Goal: Task Accomplishment & Management: Complete application form

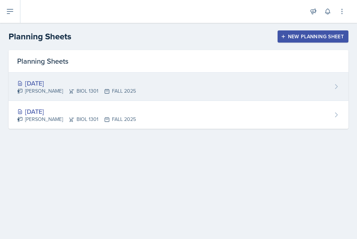
click at [53, 83] on div "[DATE]" at bounding box center [76, 83] width 119 height 10
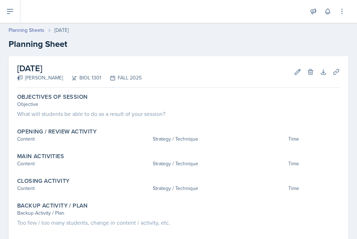
click at [82, 69] on h2 "[DATE]" at bounding box center [79, 68] width 124 height 13
click at [38, 29] on link "Planning Sheets" at bounding box center [27, 30] width 36 height 8
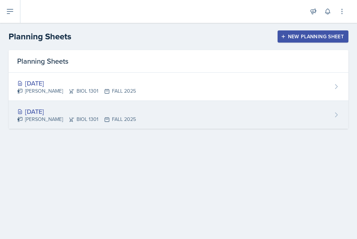
click at [49, 111] on div "[DATE]" at bounding box center [76, 112] width 119 height 10
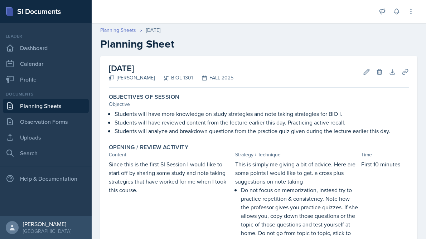
click at [113, 31] on link "Planning Sheets" at bounding box center [118, 30] width 36 height 8
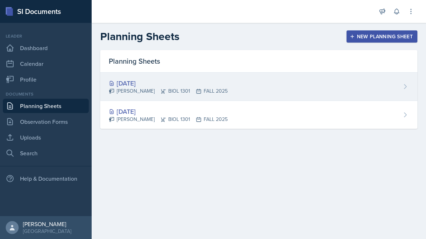
click at [141, 80] on div "[DATE]" at bounding box center [168, 83] width 119 height 10
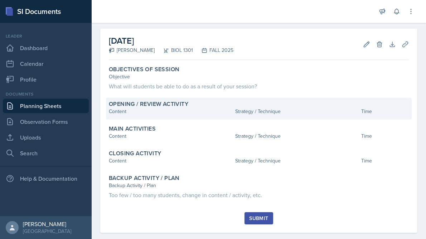
scroll to position [39, 0]
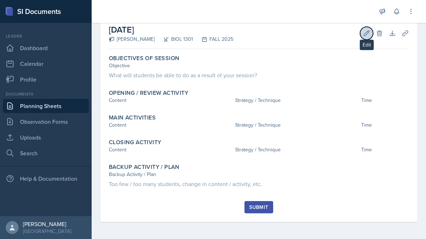
click at [357, 35] on icon at bounding box center [366, 32] width 5 height 5
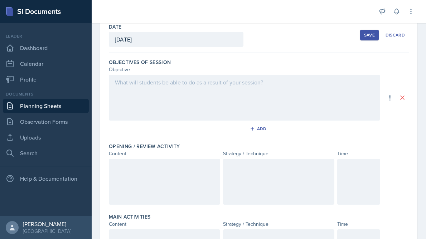
scroll to position [36, 0]
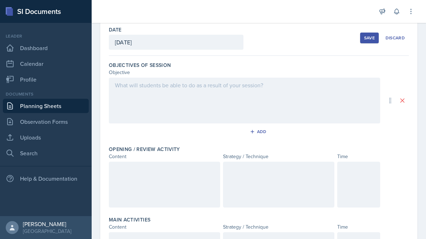
click at [299, 87] on div at bounding box center [244, 101] width 271 height 46
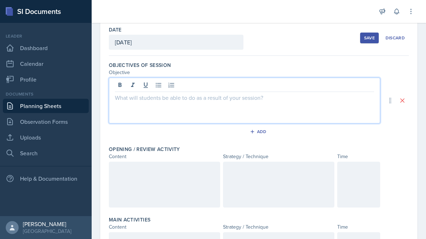
scroll to position [21, 0]
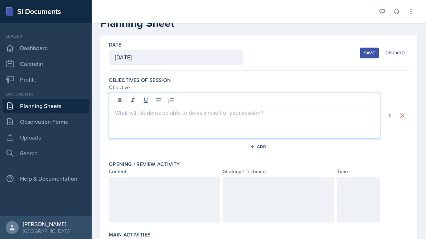
click at [268, 114] on p at bounding box center [244, 112] width 259 height 9
click at [264, 79] on div "Objectives of Session" at bounding box center [259, 80] width 300 height 7
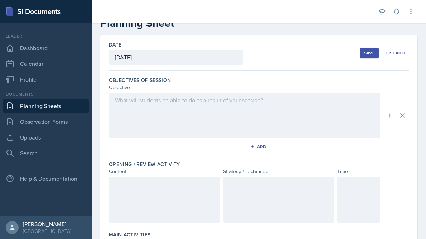
click at [211, 103] on div at bounding box center [244, 116] width 271 height 46
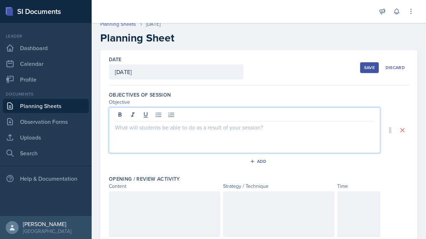
scroll to position [38, 0]
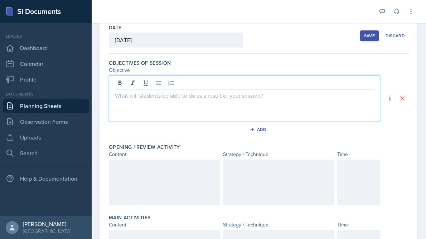
click at [174, 94] on p at bounding box center [244, 95] width 259 height 9
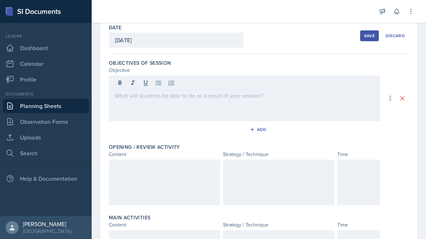
click at [132, 173] on div at bounding box center [164, 183] width 111 height 46
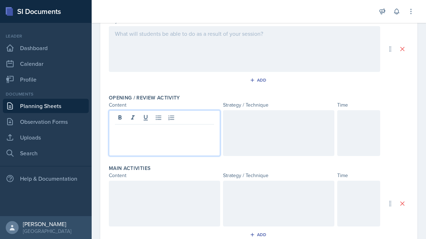
scroll to position [87, 0]
click at [150, 196] on div at bounding box center [164, 204] width 111 height 46
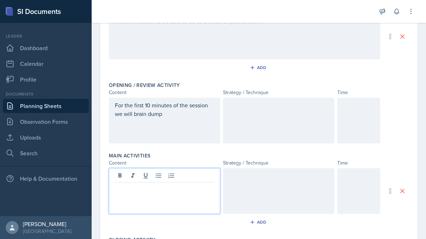
click at [196, 124] on div "For the first 10 minutes of the session we will brain dump" at bounding box center [164, 121] width 111 height 46
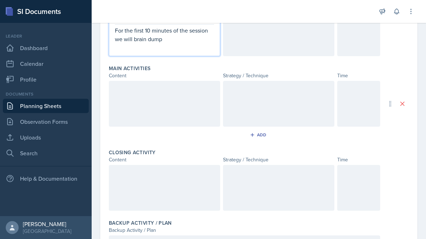
scroll to position [206, 0]
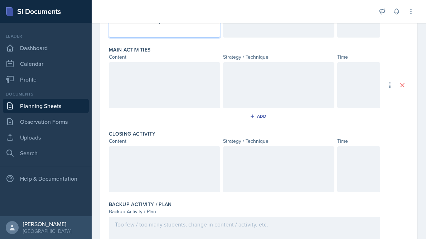
click at [192, 175] on div at bounding box center [164, 169] width 111 height 46
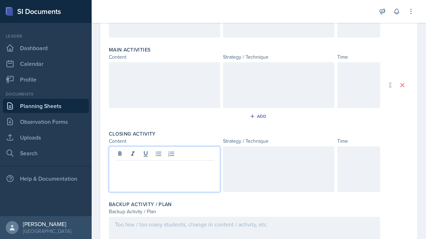
click at [356, 172] on div at bounding box center [358, 169] width 43 height 46
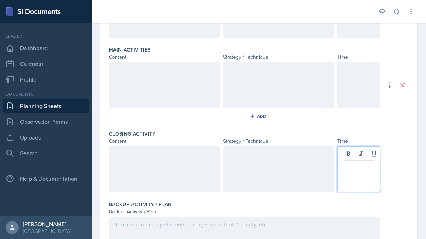
scroll to position [218, 0]
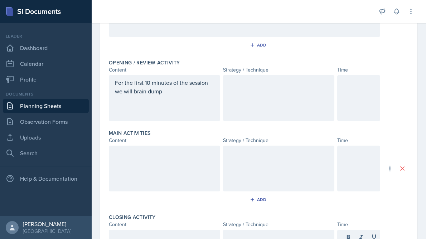
click at [352, 96] on div at bounding box center [358, 98] width 43 height 46
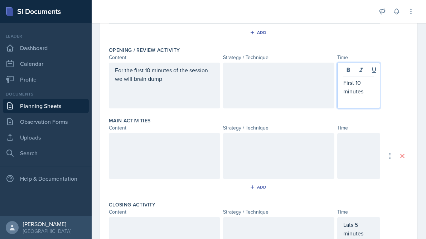
click at [357, 82] on p "First 10 minutes" at bounding box center [358, 86] width 31 height 17
click at [342, 145] on div at bounding box center [358, 156] width 43 height 46
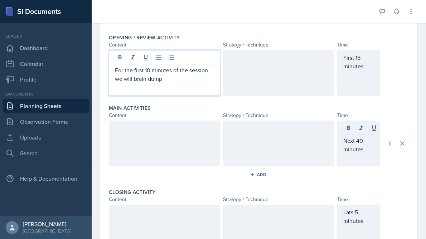
click at [182, 68] on p "For the first 10 minutes of the session we will brain dump" at bounding box center [164, 74] width 99 height 17
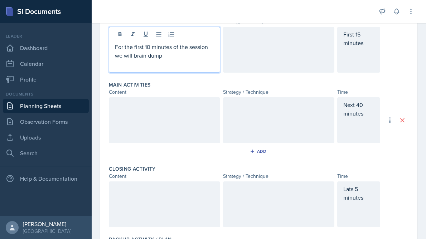
click at [140, 182] on div at bounding box center [164, 204] width 111 height 46
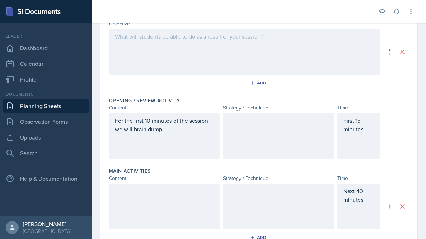
scroll to position [84, 0]
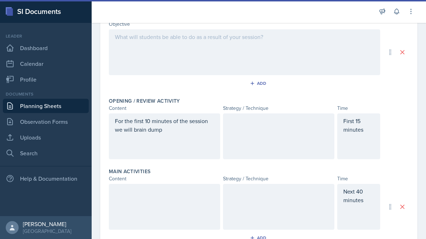
click at [157, 133] on p "For the first 10 minutes of the session we will brain dump" at bounding box center [164, 125] width 99 height 17
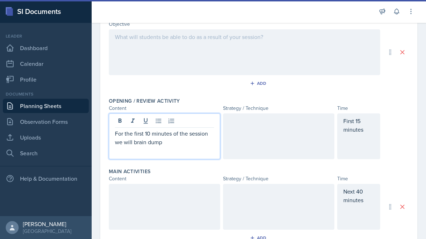
click at [170, 144] on p "For the first 10 minutes of the session we will brain dump" at bounding box center [164, 137] width 99 height 17
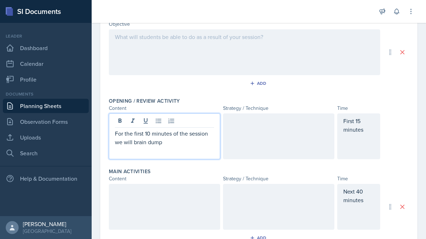
click at [175, 144] on p "For the first 10 minutes of the session we will brain dump" at bounding box center [164, 137] width 99 height 17
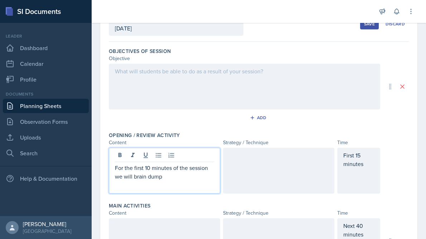
click at [192, 71] on p at bounding box center [244, 71] width 259 height 9
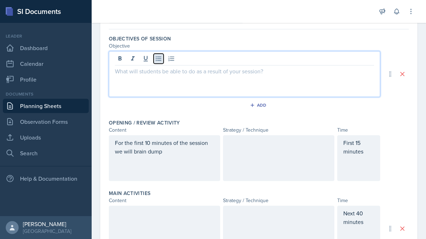
click at [157, 62] on icon at bounding box center [158, 58] width 7 height 7
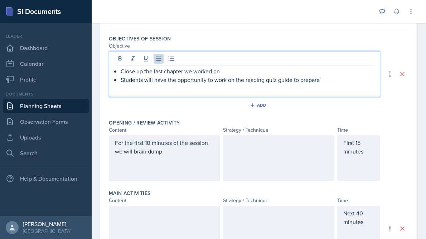
click at [162, 78] on p "Students will have the opportunity to work on the reading quiz guide to prepare" at bounding box center [247, 79] width 253 height 9
click at [163, 69] on p "Close up the last chapter we worked on" at bounding box center [247, 71] width 253 height 9
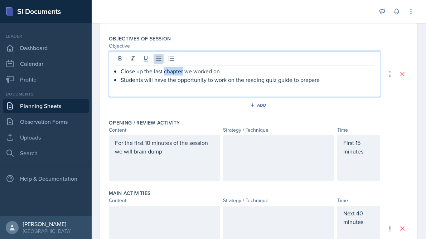
click at [163, 69] on p "Close up the last chapter we worked on" at bounding box center [247, 71] width 253 height 9
copy p "Close up the last chapter we worked on"
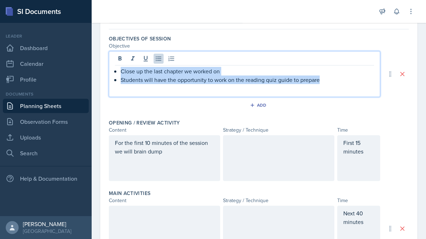
drag, startPoint x: 322, startPoint y: 86, endPoint x: 319, endPoint y: 83, distance: 4.6
click at [319, 83] on div "Close up the last chapter we worked on Students will have the opportunity to wo…" at bounding box center [244, 74] width 271 height 46
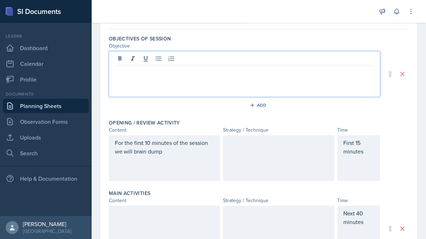
click at [294, 43] on div "Objective" at bounding box center [244, 46] width 271 height 8
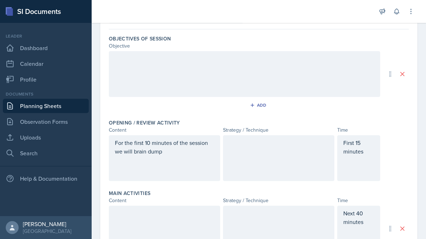
scroll to position [0, 0]
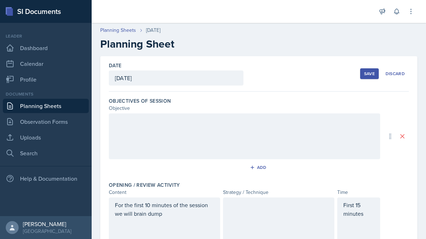
click at [179, 130] on div at bounding box center [244, 136] width 271 height 46
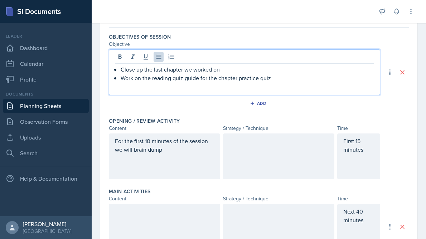
scroll to position [75, 0]
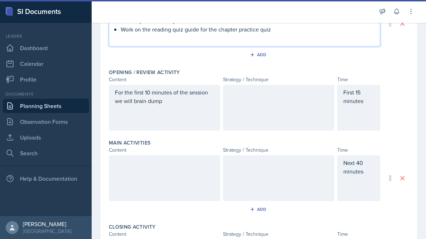
click at [239, 165] on p at bounding box center [278, 162] width 99 height 9
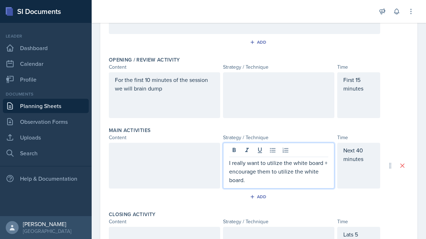
click at [229, 164] on p "I really want to utilize the white board + encourage them to utilize the white …" at bounding box center [278, 171] width 99 height 26
click at [272, 153] on icon at bounding box center [272, 150] width 7 height 7
click at [263, 181] on p "I really want to utilize the white board + encourage them to utilize the white …" at bounding box center [281, 171] width 93 height 26
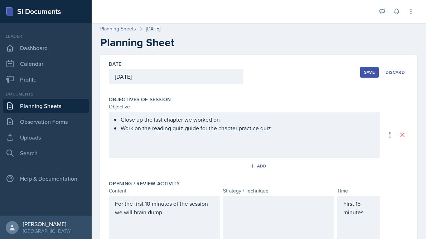
scroll to position [0, 0]
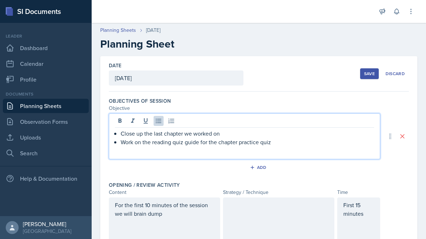
click at [272, 130] on ul "Close up the last chapter we worked on Work on the reading quiz guide for the c…" at bounding box center [247, 137] width 253 height 17
click at [278, 142] on p "Work on the reading quiz guide for the chapter practice quiz" at bounding box center [247, 142] width 253 height 9
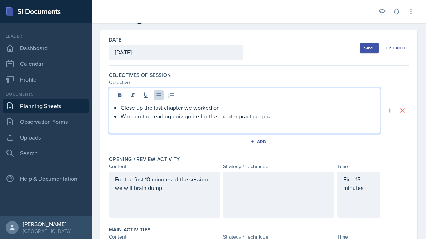
scroll to position [26, 0]
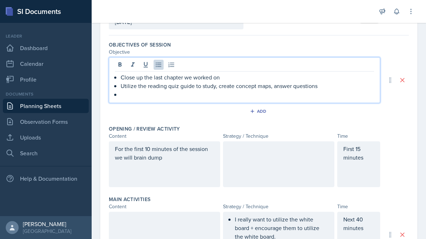
click at [170, 151] on p "For the first 10 minutes of the session we will brain dump" at bounding box center [164, 152] width 99 height 17
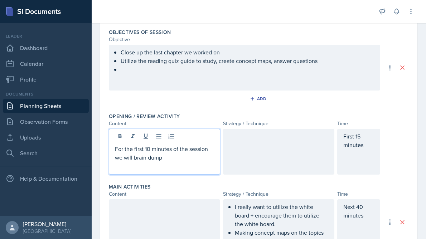
click at [168, 162] on div "For the first 10 minutes of the session we will brain dump" at bounding box center [164, 152] width 111 height 46
click at [165, 160] on p "For the first 10 minutes of the session we will brain dump" at bounding box center [164, 152] width 99 height 17
click at [245, 156] on div at bounding box center [278, 152] width 111 height 46
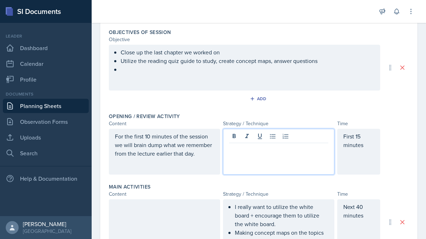
scroll to position [81, 0]
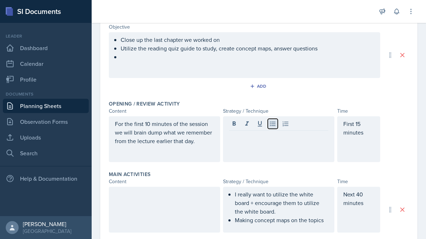
click at [271, 126] on icon at bounding box center [272, 124] width 5 height 5
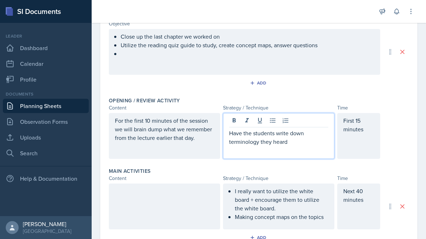
scroll to position [85, 0]
click at [144, 200] on div at bounding box center [164, 206] width 111 height 46
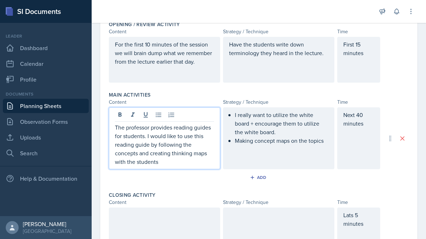
scroll to position [158, 0]
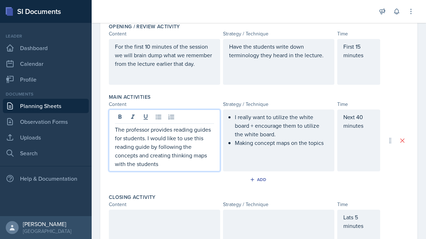
click at [357, 48] on p "First 15 minutes" at bounding box center [358, 50] width 31 height 17
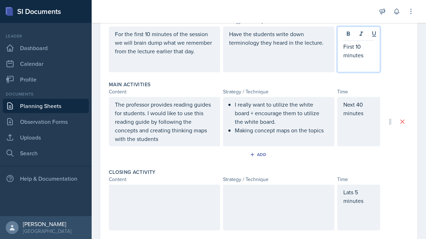
click at [357, 104] on div "Next 40 minutes" at bounding box center [358, 121] width 43 height 49
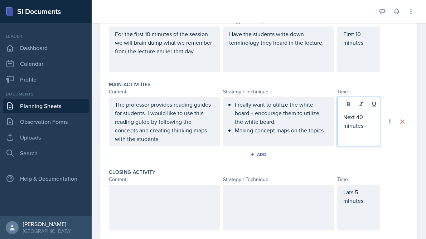
click at [357, 118] on p "Next 40 minutes" at bounding box center [358, 121] width 31 height 17
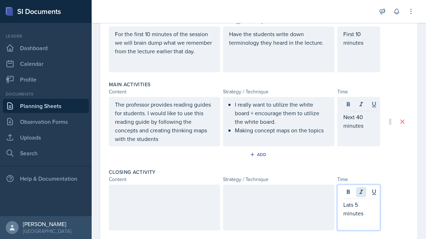
click at [357, 193] on div "Lats 5 minutes" at bounding box center [358, 208] width 43 height 46
click at [357, 205] on p "Lats 5 minutes" at bounding box center [358, 208] width 31 height 17
click at [181, 196] on div at bounding box center [164, 208] width 111 height 46
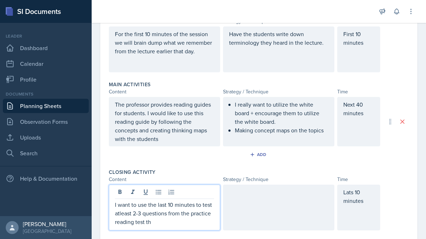
click at [328, 134] on div "I really want to utilize the white board + encourage them to utilize the white …" at bounding box center [278, 121] width 111 height 49
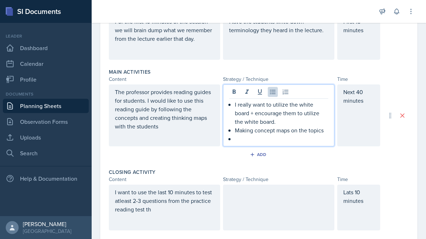
click at [168, 215] on div "I want to use the last 10 minutes to test atleast 2-3 questions from the practi…" at bounding box center [164, 208] width 111 height 46
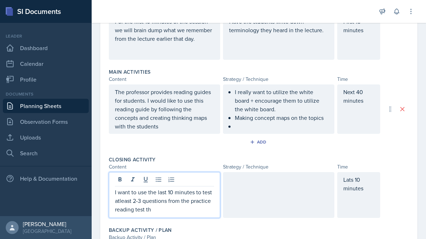
scroll to position [196, 0]
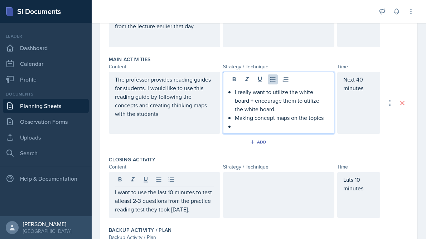
click at [256, 122] on p at bounding box center [281, 126] width 93 height 9
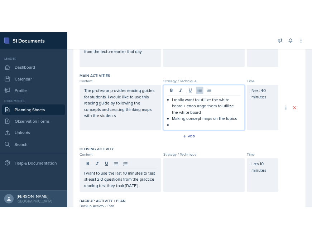
scroll to position [209, 0]
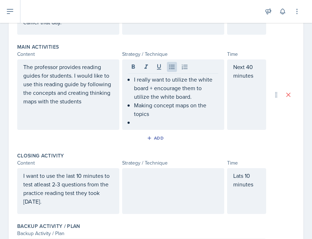
click at [93, 206] on div "I want to use the last 10 minutes to test atleast 2-3 questions from the practi…" at bounding box center [68, 191] width 102 height 46
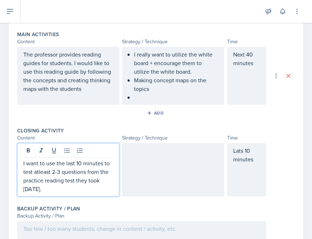
click at [75, 181] on p "I want to use the last 10 minutes to test atleast 2-3 questions from the practi…" at bounding box center [68, 176] width 90 height 34
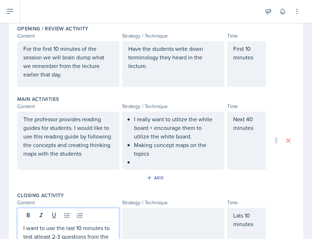
scroll to position [193, 0]
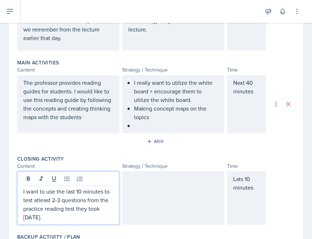
click at [126, 189] on div at bounding box center [173, 197] width 102 height 53
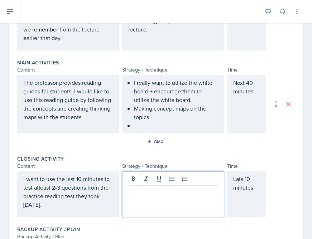
scroll to position [205, 0]
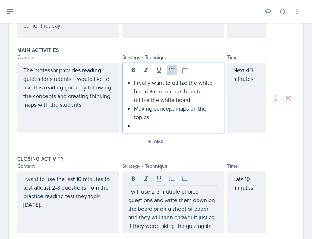
click at [146, 121] on p at bounding box center [176, 125] width 84 height 9
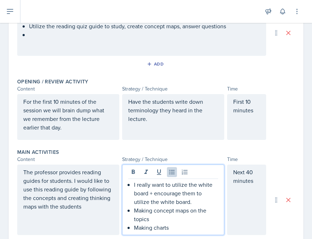
scroll to position [73, 0]
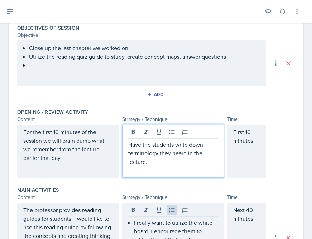
click at [143, 144] on p "Have the students write down terminology they heard in the lecture." at bounding box center [173, 153] width 90 height 26
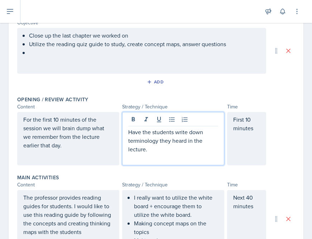
click at [154, 152] on p "Have the students write down terminology they heard in the lecture." at bounding box center [173, 141] width 90 height 26
click at [141, 156] on p at bounding box center [173, 157] width 90 height 9
click at [67, 146] on p "For the first 10 minutes of the session we will brain dump what we remember fro…" at bounding box center [68, 132] width 90 height 34
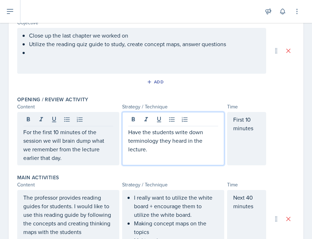
click at [173, 137] on p "Have the students write down terminology they heard in the lecture." at bounding box center [173, 141] width 90 height 26
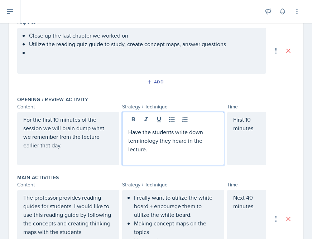
click at [171, 150] on p "Have the students write down terminology they heard in the lecture." at bounding box center [173, 141] width 90 height 26
click at [128, 131] on p "Have the students write down terminology they heard in the lecture." at bounding box center [173, 141] width 90 height 26
click at [171, 119] on icon at bounding box center [171, 119] width 5 height 5
click at [161, 146] on p "Have the students write down terminology they heard in the lecture." at bounding box center [176, 141] width 84 height 26
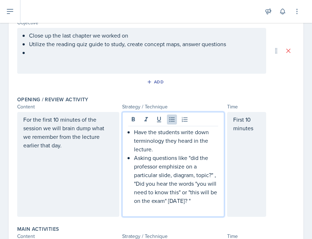
click at [61, 146] on p "For the first 10 minutes of the session we will brain dump what we remember fro…" at bounding box center [68, 132] width 90 height 34
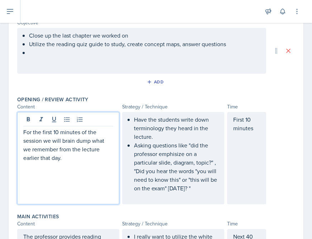
click at [70, 158] on p "For the first 10 minutes of the session we will brain dump what we remember fro…" at bounding box center [68, 145] width 90 height 34
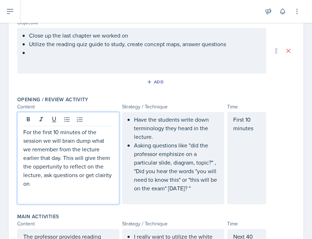
click at [37, 167] on p "For the first 10 minutes of the session we will brain dump what we remember fro…" at bounding box center [68, 158] width 90 height 60
click at [108, 174] on p "For the first 10 minutes of the session we will brain dump what we remember fro…" at bounding box center [68, 158] width 90 height 60
click at [111, 187] on p "For the first 10 minutes of the session we will brain dump what we remember fro…" at bounding box center [68, 158] width 90 height 60
click at [108, 176] on p "For the first 10 minutes of the session we will brain dump what we remember fro…" at bounding box center [68, 158] width 90 height 60
click at [113, 180] on div "For the first 10 minutes of the session we will brain dump what we remember fro…" at bounding box center [68, 158] width 102 height 92
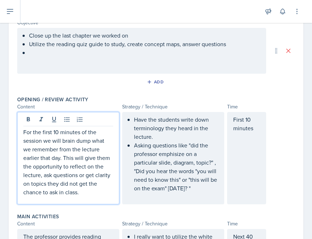
click at [199, 193] on div "Have the students write down terminology they heard in the lecture. Asking ques…" at bounding box center [173, 158] width 90 height 86
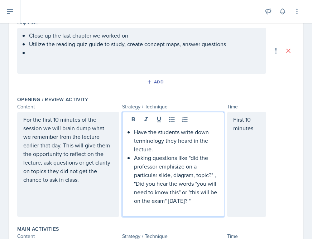
click at [195, 150] on p "Have the students write down terminology they heard in the lecture." at bounding box center [176, 141] width 84 height 26
click at [191, 207] on p at bounding box center [173, 209] width 90 height 9
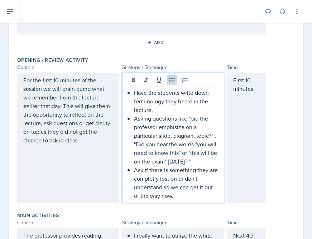
scroll to position [128, 0]
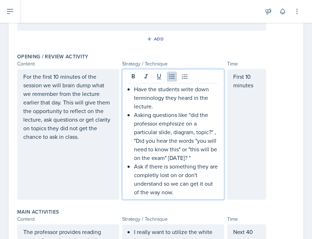
click at [151, 173] on p "Ask if there is something they are completly lost on or don't understand so we …" at bounding box center [176, 179] width 84 height 34
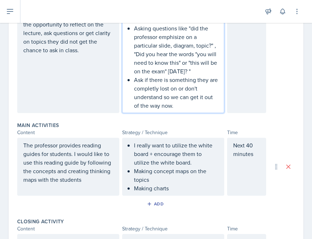
click at [181, 183] on p "Making concept maps on the topics" at bounding box center [176, 175] width 84 height 17
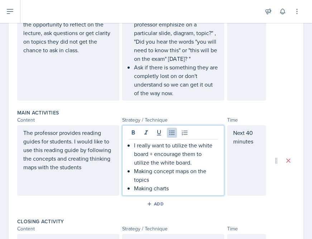
click at [176, 188] on p "Making charts" at bounding box center [176, 188] width 84 height 9
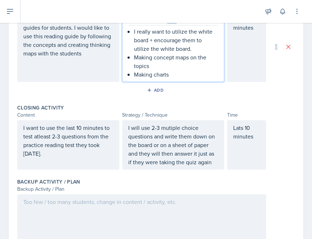
scroll to position [334, 0]
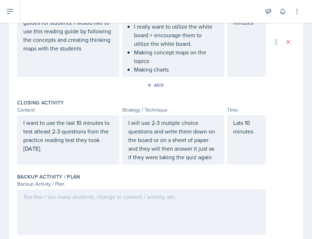
click at [82, 153] on div "I want to use the last 10 minutes to test atleast 2-3 questions from the practi…" at bounding box center [68, 139] width 102 height 49
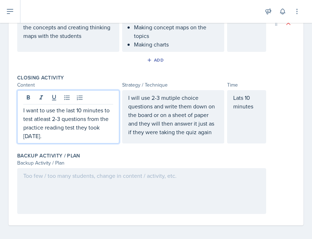
click at [70, 138] on p "I want to use the last 10 minutes to test atleast 2-3 questions from the practi…" at bounding box center [68, 123] width 90 height 34
click at [171, 97] on div "I will use 2-3 mutiple choice questions and write them down on the board or on …" at bounding box center [173, 116] width 102 height 53
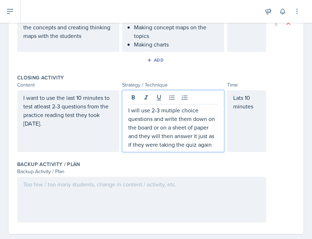
click at [170, 113] on p "I will use 2-3 mutiple choice questions and write them down on the board or on …" at bounding box center [173, 127] width 90 height 43
click at [181, 130] on p "I will use 2-3 multiple choice questions and write them down on the board or on…" at bounding box center [173, 127] width 90 height 43
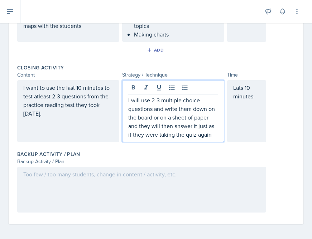
click at [214, 134] on p "I will use 2-3 multiple choice questions and write them down on the board or on…" at bounding box center [173, 117] width 90 height 43
click at [94, 110] on p "I want to use the last 10 minutes to test atleast 2-3 questions from the practi…" at bounding box center [68, 100] width 90 height 34
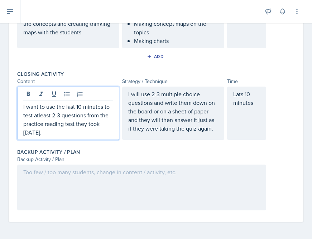
click at [81, 131] on p "I want to use the last 10 minutes to test atleast 2-3 questions from the practi…" at bounding box center [68, 119] width 90 height 34
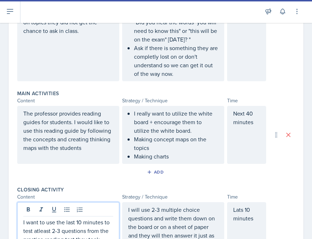
scroll to position [221, 0]
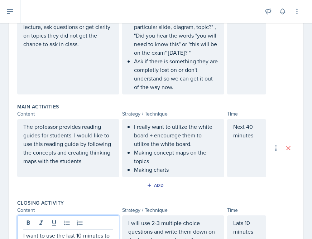
click at [175, 172] on p "Making charts" at bounding box center [176, 169] width 84 height 9
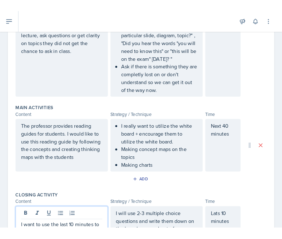
scroll to position [234, 0]
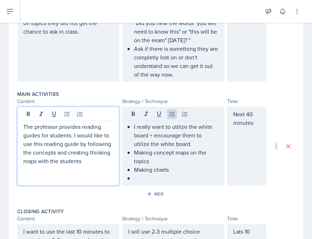
click at [86, 151] on p "The professor provides reading guides for students. I would like to use this re…" at bounding box center [68, 143] width 90 height 43
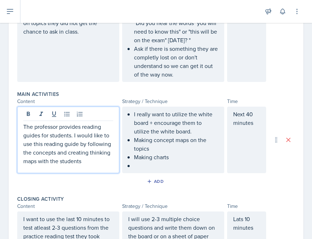
click at [94, 166] on div "The professor provides reading guides for students. I would like to use this re…" at bounding box center [68, 140] width 102 height 67
click at [90, 163] on p "The professor provides reading guides for students. I would like to use this re…" at bounding box center [68, 143] width 90 height 43
click at [134, 167] on ul "I really want to utilize the white board + encourage them to utilize the white …" at bounding box center [176, 140] width 84 height 60
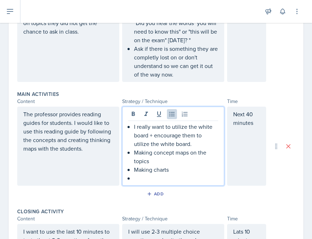
click at [137, 178] on p at bounding box center [176, 178] width 84 height 9
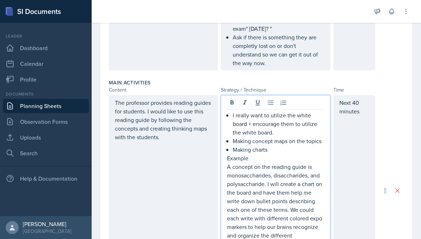
scroll to position [247, 0]
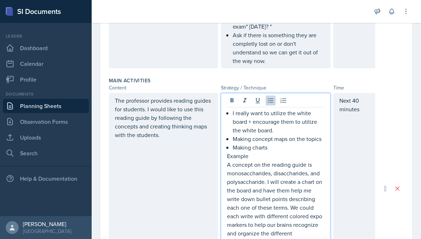
click at [275, 146] on p "Making charts" at bounding box center [277, 147] width 91 height 9
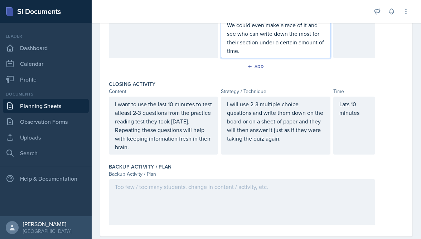
scroll to position [496, 0]
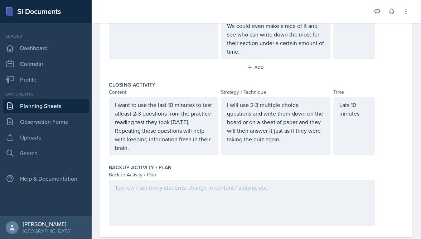
click at [172, 213] on div at bounding box center [242, 203] width 266 height 46
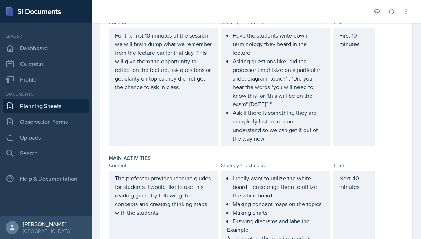
scroll to position [166, 0]
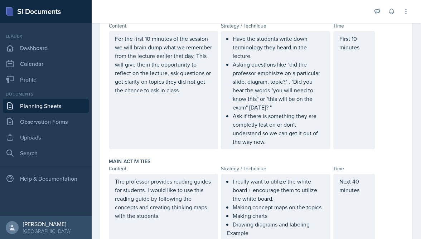
click at [254, 126] on p "Ask if there is something they are completly lost on or don't understand so we …" at bounding box center [277, 129] width 91 height 34
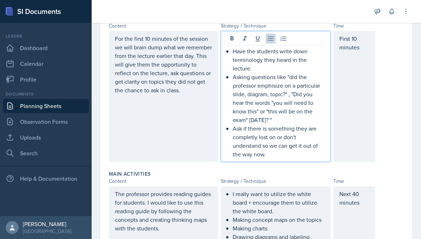
click at [253, 138] on p "Ask if there is something they are completly lost on or don't understand so we …" at bounding box center [277, 141] width 91 height 34
click at [284, 156] on p "Ask if there is something they are completely lost on or don't understand so we…" at bounding box center [277, 141] width 91 height 34
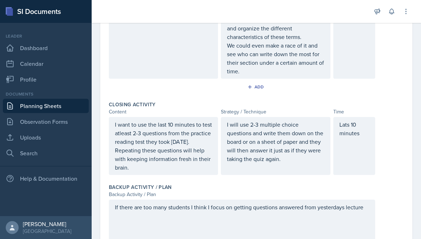
scroll to position [496, 0]
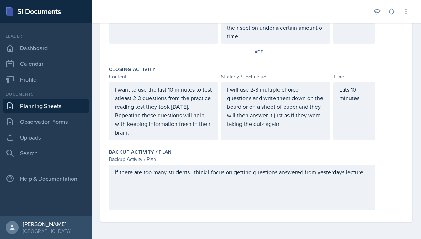
click at [357, 174] on div "If there are too many students I think I focus on getting questions answered fr…" at bounding box center [242, 188] width 266 height 46
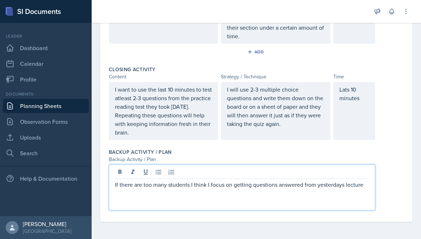
scroll to position [483, 0]
click at [357, 187] on p "If there are too many students I think I focus on getting questions answered fr…" at bounding box center [242, 184] width 254 height 9
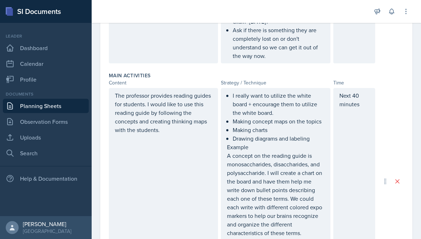
scroll to position [251, 0]
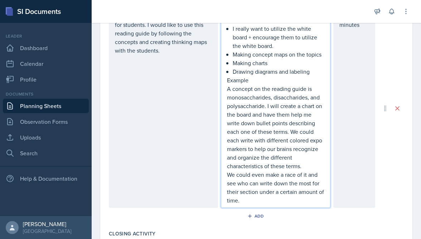
click at [250, 76] on p "Example" at bounding box center [275, 80] width 97 height 9
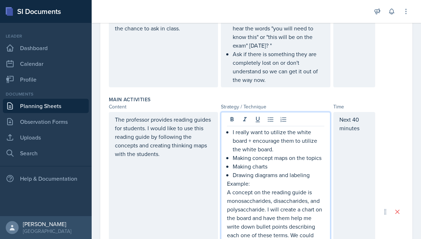
scroll to position [228, 0]
click at [313, 176] on p "Drawing diagrams and labeling" at bounding box center [277, 175] width 91 height 9
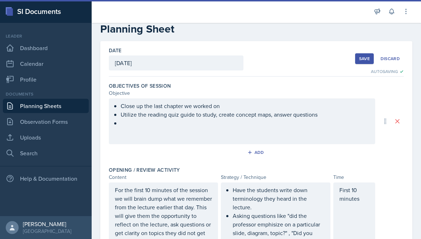
scroll to position [0, 0]
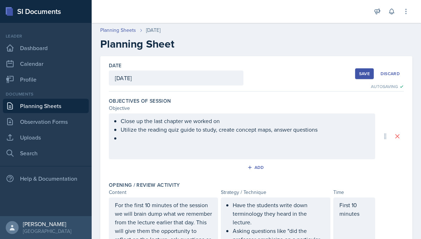
click at [357, 73] on div "Save" at bounding box center [364, 74] width 11 height 6
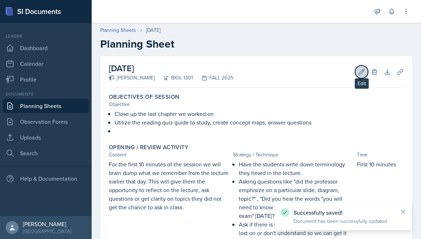
click at [357, 71] on icon at bounding box center [361, 71] width 7 height 7
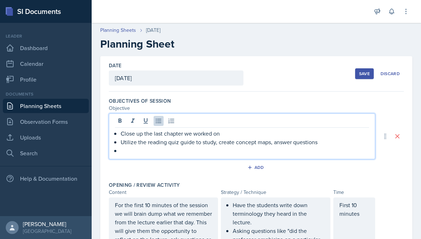
click at [131, 142] on ul "Close up the last chapter we worked on Utilize the reading quiz guide to study,…" at bounding box center [245, 142] width 248 height 26
click at [143, 154] on p at bounding box center [245, 150] width 248 height 9
click at [357, 73] on div "Save" at bounding box center [364, 74] width 11 height 6
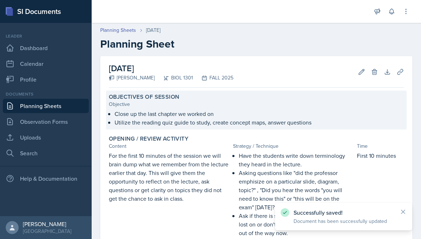
click at [218, 117] on p "Close up the last chapter we worked on" at bounding box center [258, 113] width 289 height 9
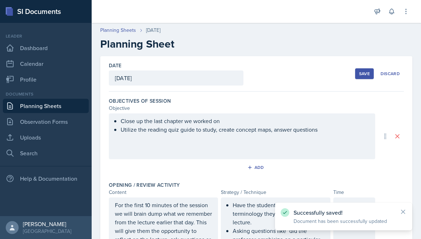
click at [327, 132] on ul "Close up the last chapter we worked on Utilize the reading quiz guide to study,…" at bounding box center [245, 125] width 248 height 17
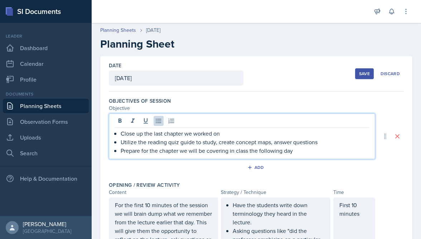
click at [357, 72] on div "Save" at bounding box center [364, 74] width 11 height 6
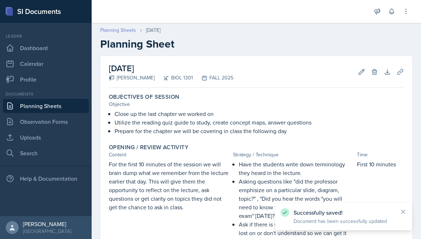
click at [128, 33] on link "Planning Sheets" at bounding box center [118, 30] width 36 height 8
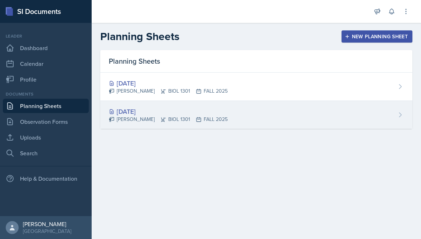
click at [132, 111] on div "[DATE]" at bounding box center [168, 112] width 119 height 10
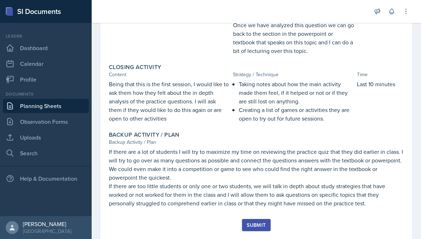
scroll to position [672, 0]
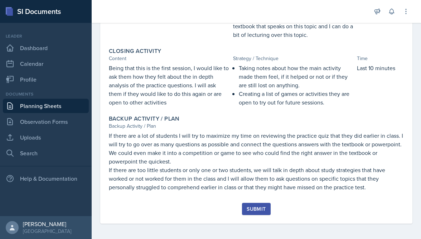
click at [254, 206] on div "Submit" at bounding box center [255, 209] width 19 height 6
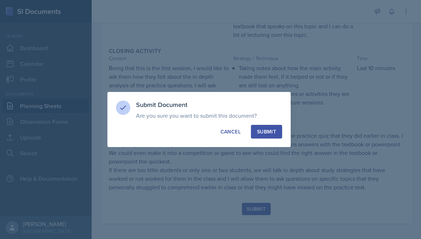
click at [271, 134] on div "Submit" at bounding box center [266, 131] width 19 height 7
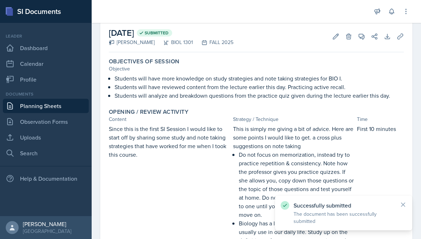
scroll to position [0, 0]
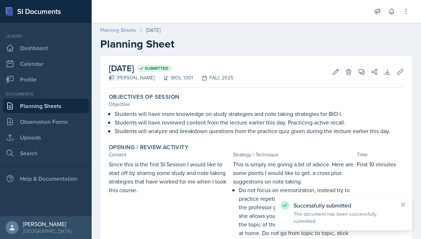
click at [127, 30] on link "Planning Sheets" at bounding box center [118, 30] width 36 height 8
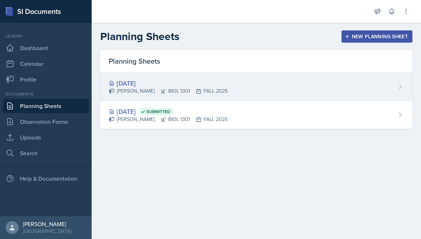
click at [154, 84] on div "[DATE]" at bounding box center [168, 83] width 119 height 10
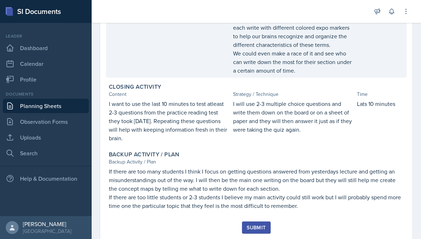
scroll to position [362, 0]
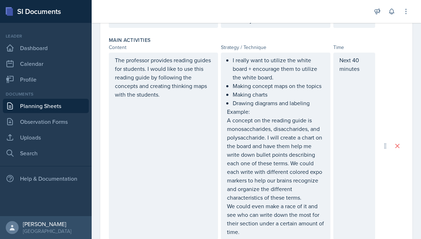
scroll to position [293, 0]
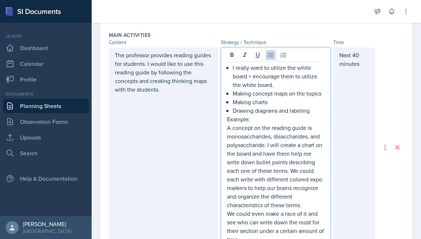
click at [273, 98] on p "Making charts" at bounding box center [277, 102] width 91 height 9
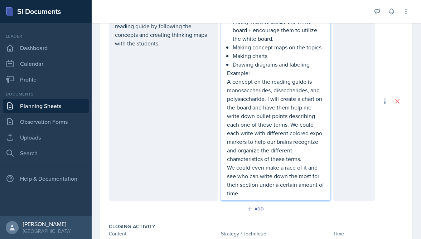
scroll to position [339, 0]
click at [248, 193] on p "We could even make a race of it and see who can write down the most for their s…" at bounding box center [275, 180] width 97 height 34
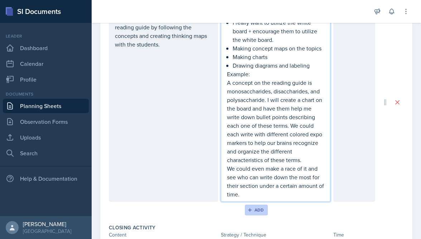
scroll to position [339, 0]
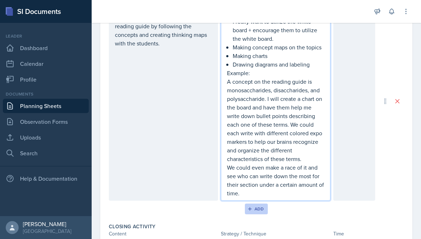
click at [256, 210] on div "Add" at bounding box center [256, 209] width 15 height 6
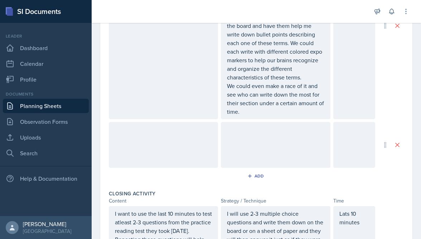
scroll to position [409, 0]
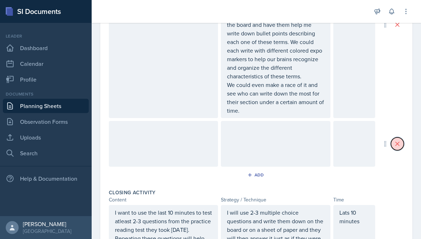
click at [357, 147] on icon at bounding box center [396, 143] width 7 height 7
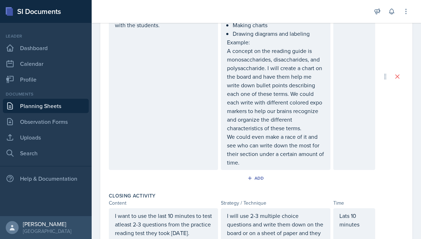
scroll to position [460, 0]
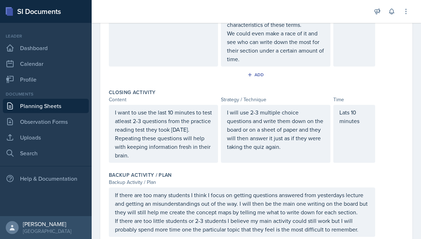
click at [185, 155] on p "I want to use the last 10 minutes to test atleast 2-3 questions from the practi…" at bounding box center [163, 133] width 97 height 51
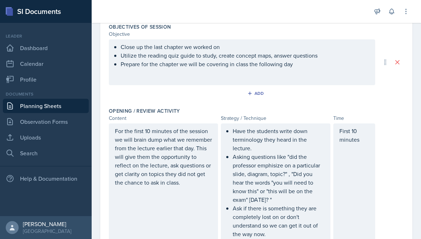
scroll to position [88, 0]
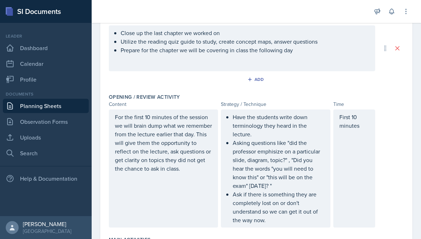
click at [190, 171] on p "For the first 10 minutes of the session we will brain dump what we remember fro…" at bounding box center [163, 143] width 97 height 60
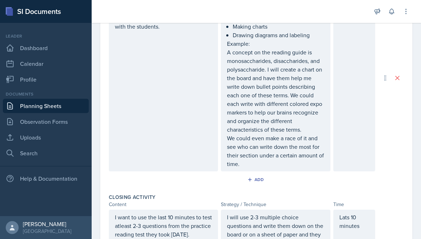
scroll to position [368, 0]
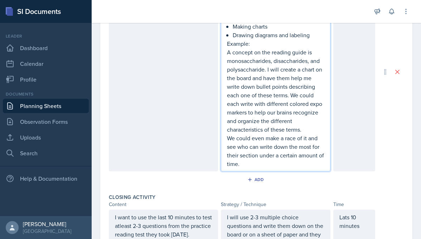
click at [247, 154] on p "We could even make a race of it and see who can write down the most for their s…" at bounding box center [275, 151] width 97 height 34
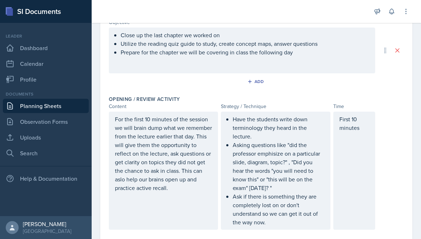
scroll to position [0, 0]
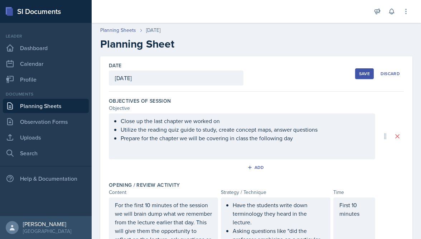
click at [357, 74] on div "Save" at bounding box center [364, 74] width 11 height 6
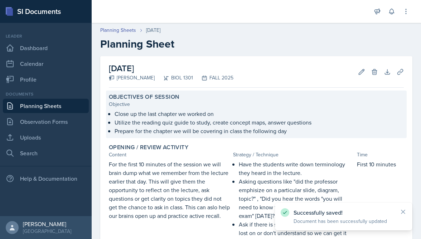
click at [284, 130] on p "Prepare for the chapter we will be covering in class the following day" at bounding box center [258, 131] width 289 height 9
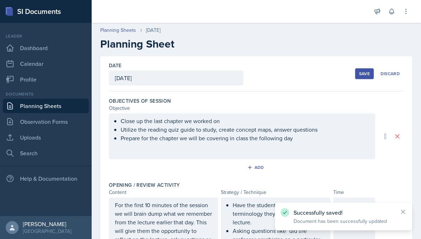
click at [302, 138] on ul "Close up the last chapter we worked on Utilize the reading quiz guide to study,…" at bounding box center [245, 130] width 248 height 26
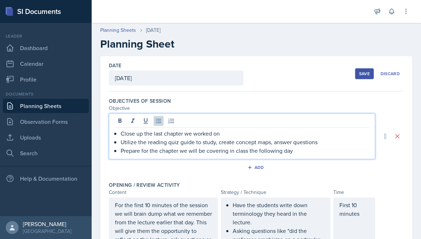
click at [301, 152] on p "Prepare for the chapter we will be covering in class the following day" at bounding box center [245, 150] width 248 height 9
click at [176, 142] on p "Utilize the reading quiz guide to study, create concept maps, answer questions" at bounding box center [245, 142] width 248 height 9
click at [177, 142] on p "Utilize the reading quiz guide to study, create concept maps, answer questions" at bounding box center [245, 142] width 248 height 9
click at [357, 72] on div "Save" at bounding box center [364, 74] width 11 height 6
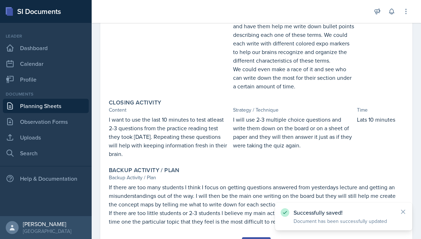
scroll to position [362, 0]
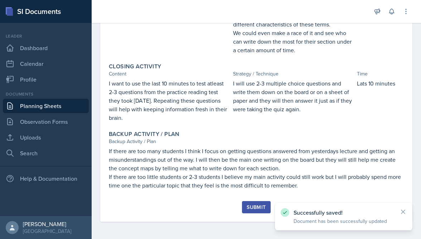
click at [247, 208] on div "Submit" at bounding box center [255, 207] width 19 height 6
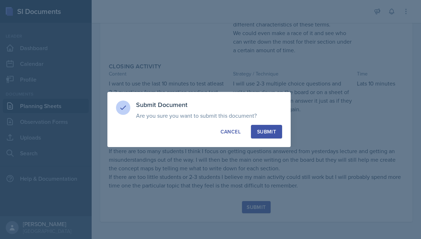
click at [269, 128] on div "Submit" at bounding box center [266, 131] width 19 height 7
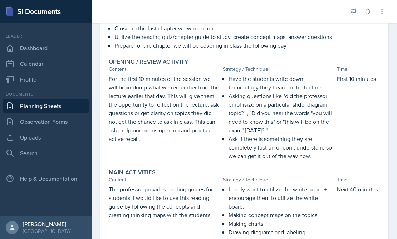
scroll to position [0, 0]
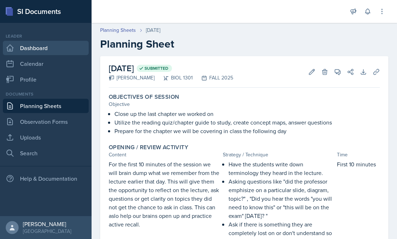
click at [48, 48] on link "Dashboard" at bounding box center [46, 48] width 86 height 14
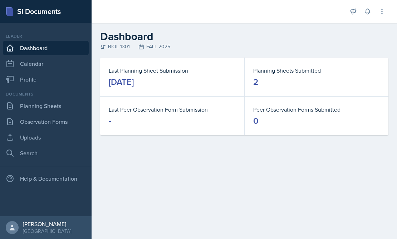
click at [258, 80] on div "2" at bounding box center [255, 81] width 5 height 11
